Goal: Find specific page/section: Find specific page/section

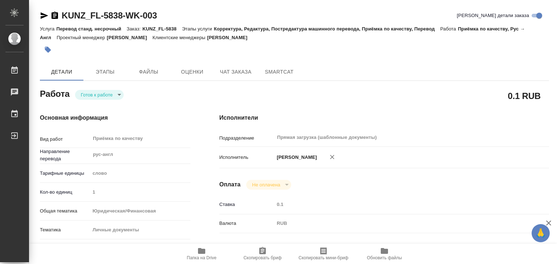
type textarea "x"
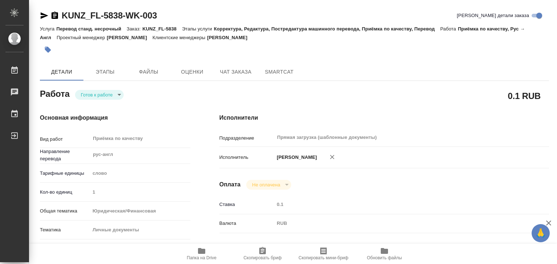
type textarea "x"
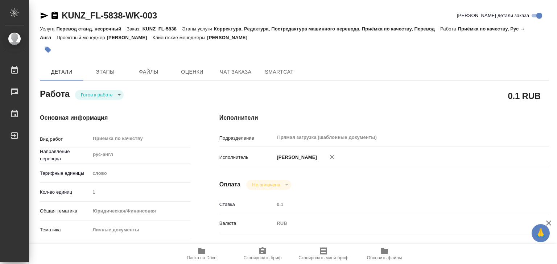
type textarea "x"
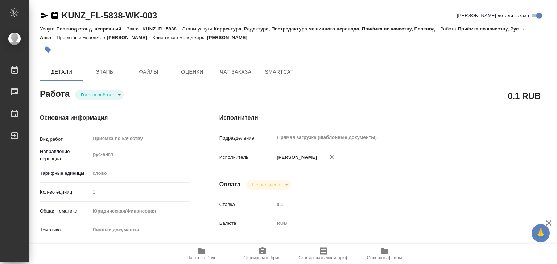
type textarea "x"
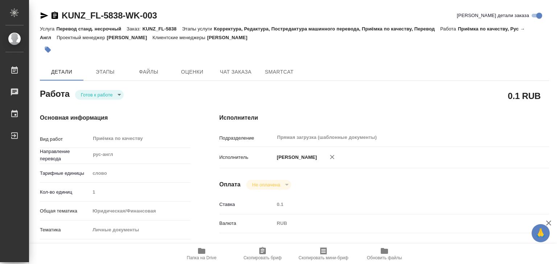
type textarea "x"
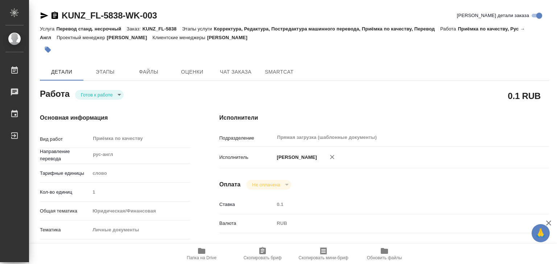
type textarea "x"
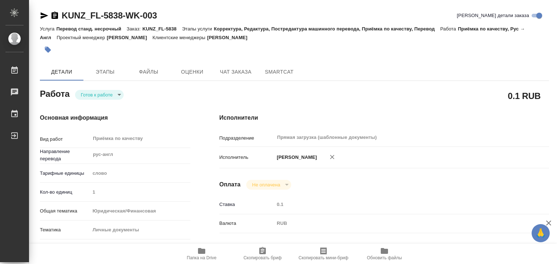
type textarea "x"
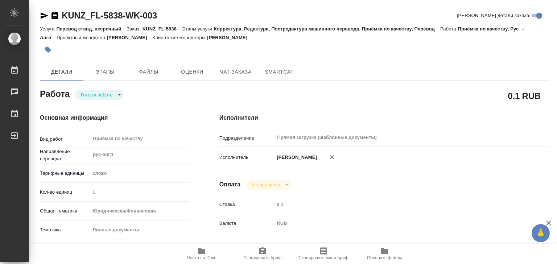
type textarea "x"
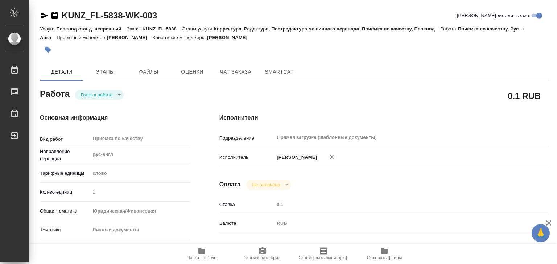
type textarea "x"
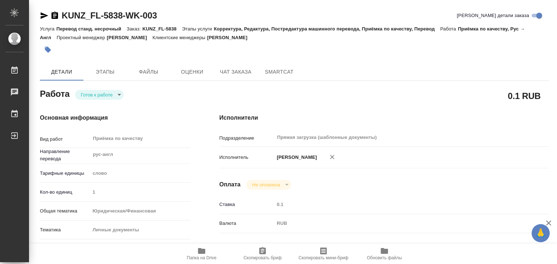
type textarea "x"
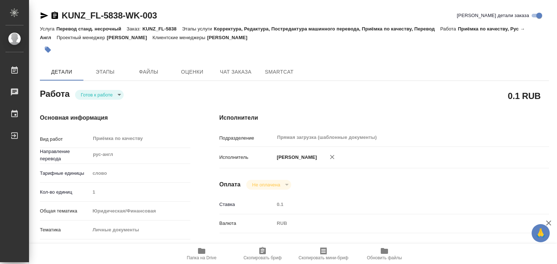
type textarea "x"
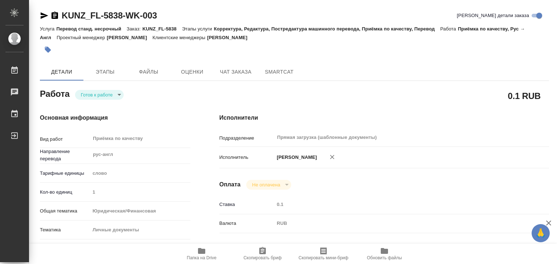
type textarea "x"
